Goal: Task Accomplishment & Management: Complete application form

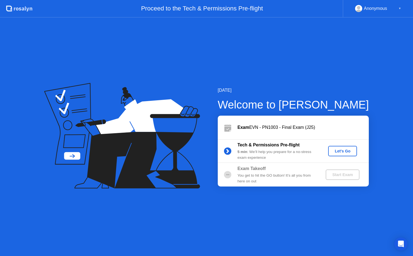
click at [343, 153] on div "Let's Go" at bounding box center [342, 151] width 24 height 4
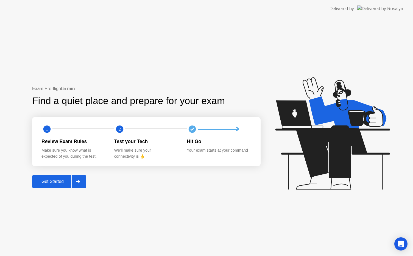
click at [56, 175] on div "Exam Pre-flight: 5 min Find a quiet place and prepare for your exam 1 2 Review …" at bounding box center [146, 136] width 228 height 102
click at [54, 179] on div "Get Started" at bounding box center [53, 181] width 38 height 5
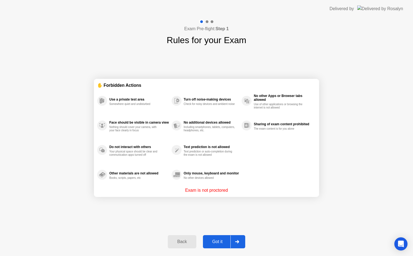
click at [211, 240] on div "Got it" at bounding box center [218, 241] width 26 height 5
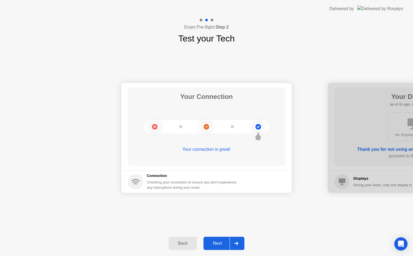
click at [218, 241] on div "Next" at bounding box center [217, 243] width 24 height 5
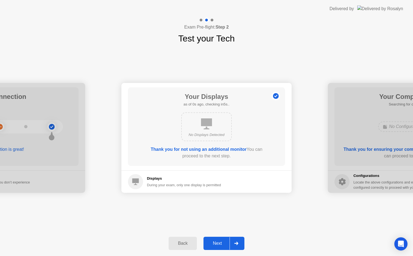
click at [218, 241] on div "Next" at bounding box center [217, 243] width 24 height 5
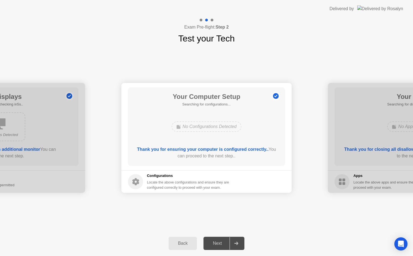
click at [213, 202] on div "Your Connection Your connection is great! Connection Checking your connection t…" at bounding box center [206, 138] width 413 height 186
click at [211, 243] on div "Next" at bounding box center [217, 243] width 24 height 5
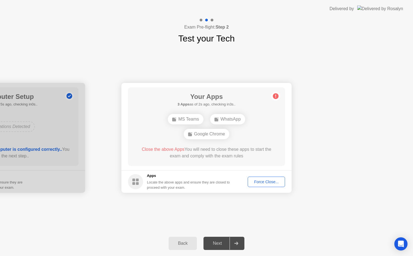
click at [261, 185] on button "Force Close..." at bounding box center [266, 182] width 37 height 10
click at [258, 181] on div "Force Close..." at bounding box center [266, 182] width 33 height 4
click at [259, 180] on div "Force Close..." at bounding box center [266, 182] width 33 height 4
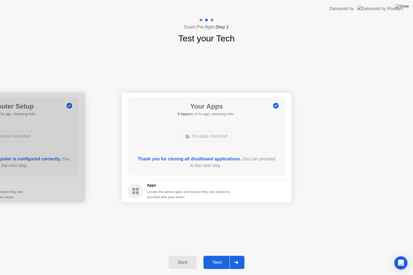
click at [217, 256] on button "Next" at bounding box center [223, 262] width 41 height 13
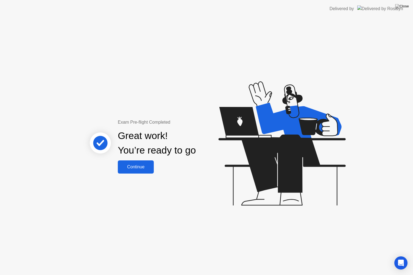
click at [133, 169] on div "Continue" at bounding box center [135, 167] width 33 height 5
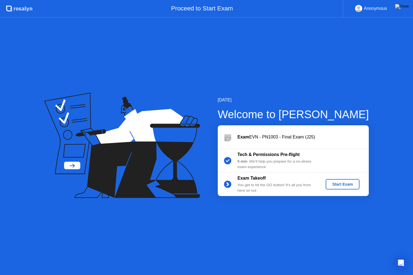
click at [342, 183] on div "Start Exam" at bounding box center [342, 184] width 29 height 4
